Goal: Find specific page/section: Find specific page/section

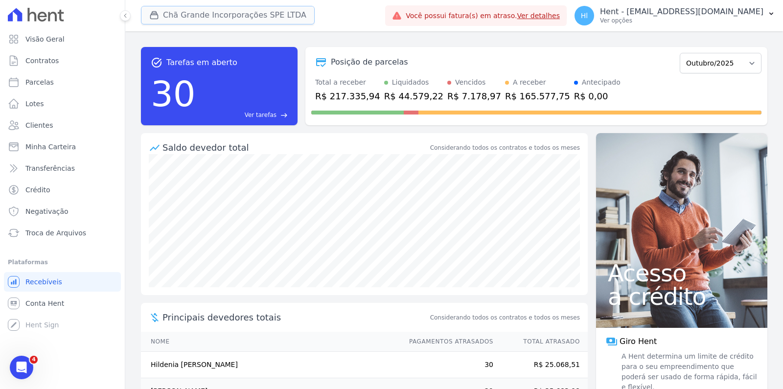
click at [289, 20] on button "Chã Grande Incorporações SPE LTDA" at bounding box center [228, 15] width 174 height 19
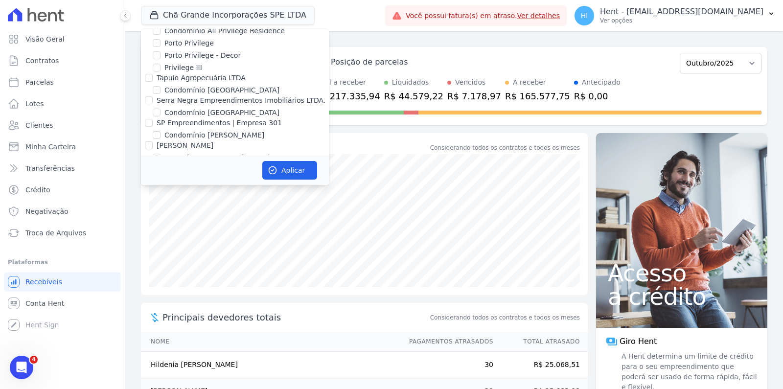
scroll to position [2830, 0]
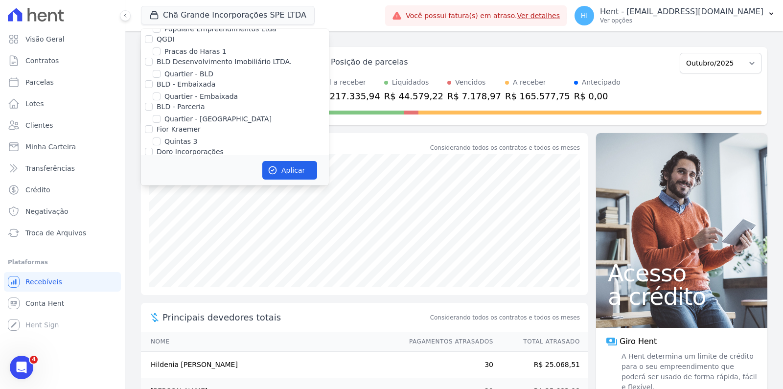
click at [218, 159] on label "Reserva Boa Fé - 2ª Fase" at bounding box center [206, 164] width 85 height 10
click at [160, 160] on input "Reserva Boa Fé - 2ª Fase" at bounding box center [157, 164] width 8 height 8
checkbox input "true"
click at [291, 170] on button "Aplicar" at bounding box center [289, 170] width 55 height 19
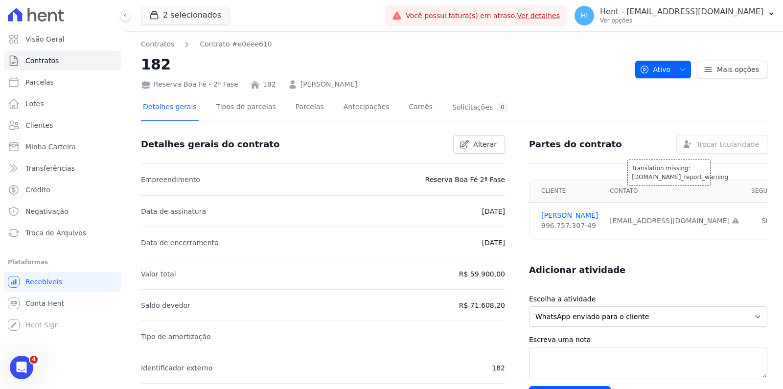
scroll to position [0, 27]
drag, startPoint x: 607, startPoint y: 168, endPoint x: 735, endPoint y: 165, distance: 128.2
click at [739, 167] on div "Partes do contrato Translation missing: pt-BR.manager.contracts.show.parties.he…" at bounding box center [648, 182] width 238 height 114
copy link "Trocar titularidade"
